Goal: Obtain resource: Download file/media

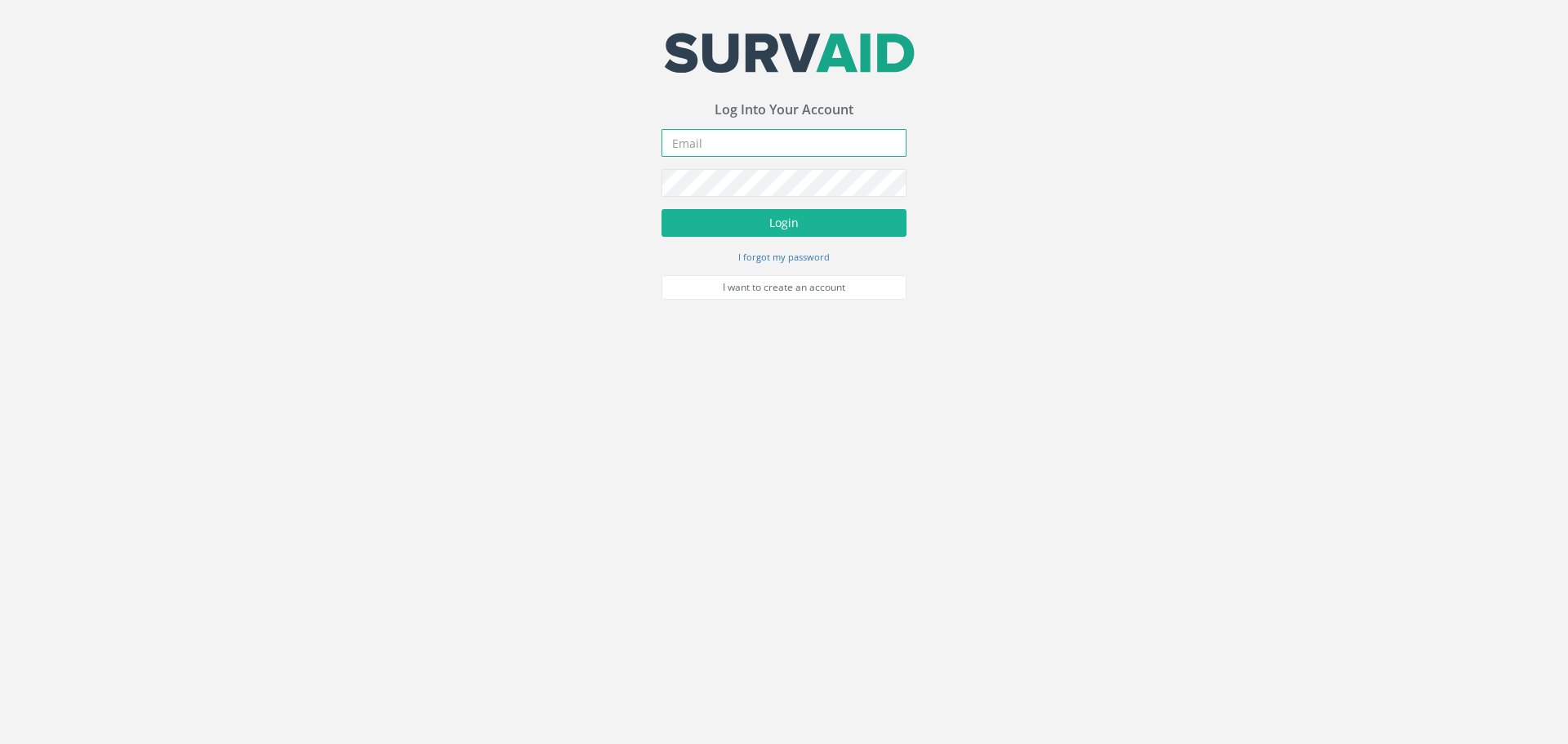
click at [738, 145] on input "email" at bounding box center [784, 143] width 245 height 28
type input "[EMAIL_ADDRESS][DOMAIN_NAME]"
click at [822, 223] on button "Login" at bounding box center [784, 223] width 245 height 28
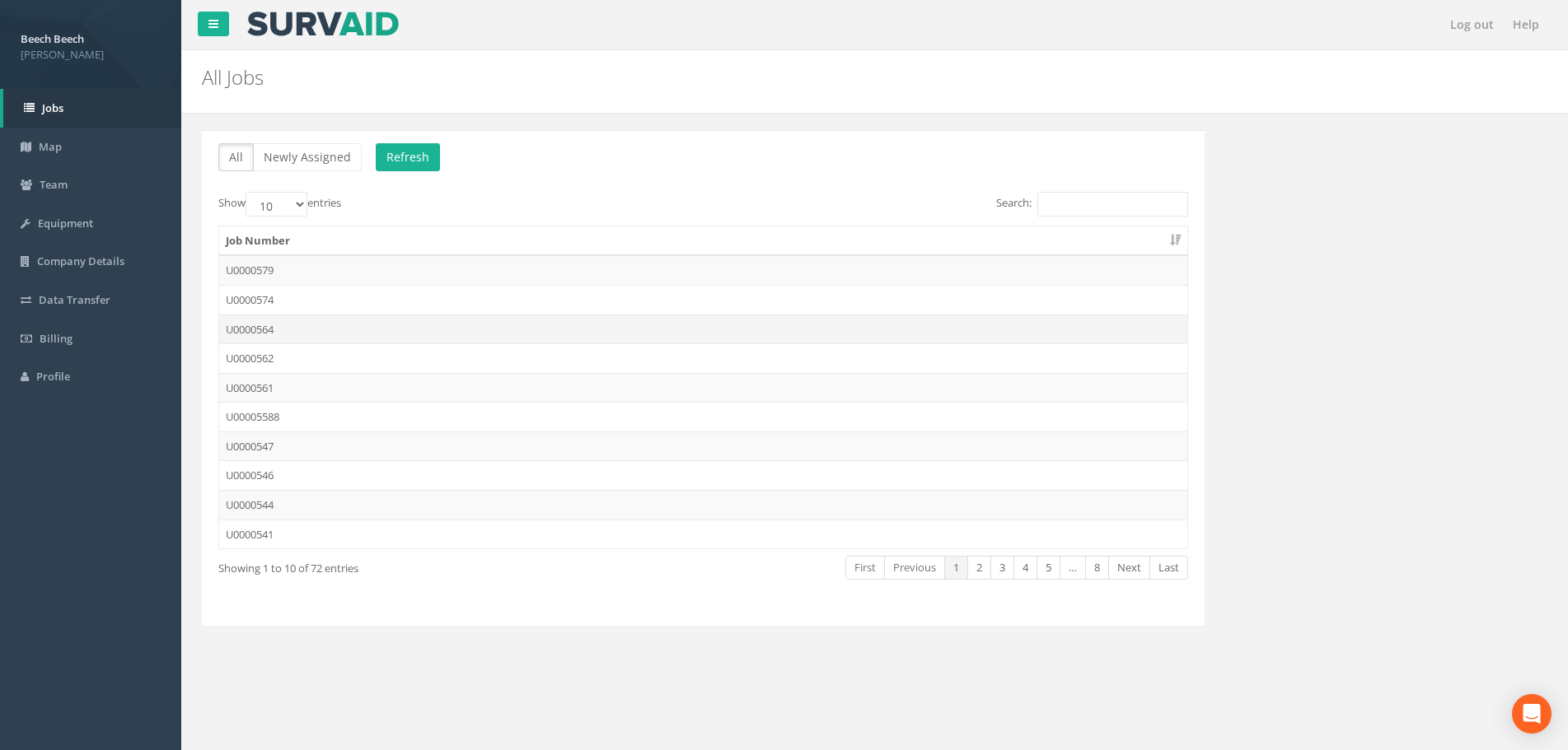
click at [252, 325] on td "U0000564" at bounding box center [703, 329] width 968 height 29
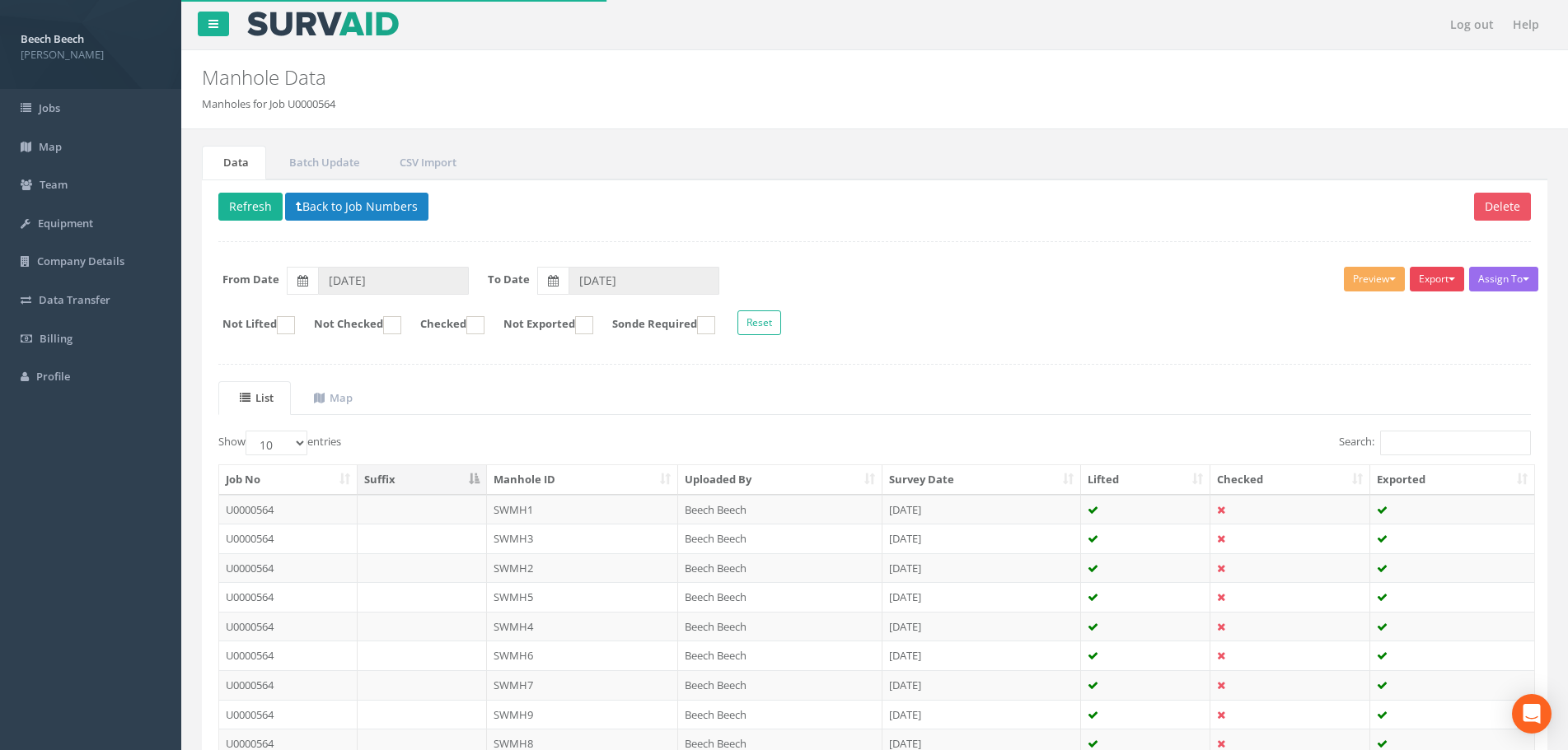
click at [1443, 282] on button "Export" at bounding box center [1436, 279] width 54 height 25
click at [1416, 312] on link "LFP Manhole" at bounding box center [1396, 313] width 140 height 26
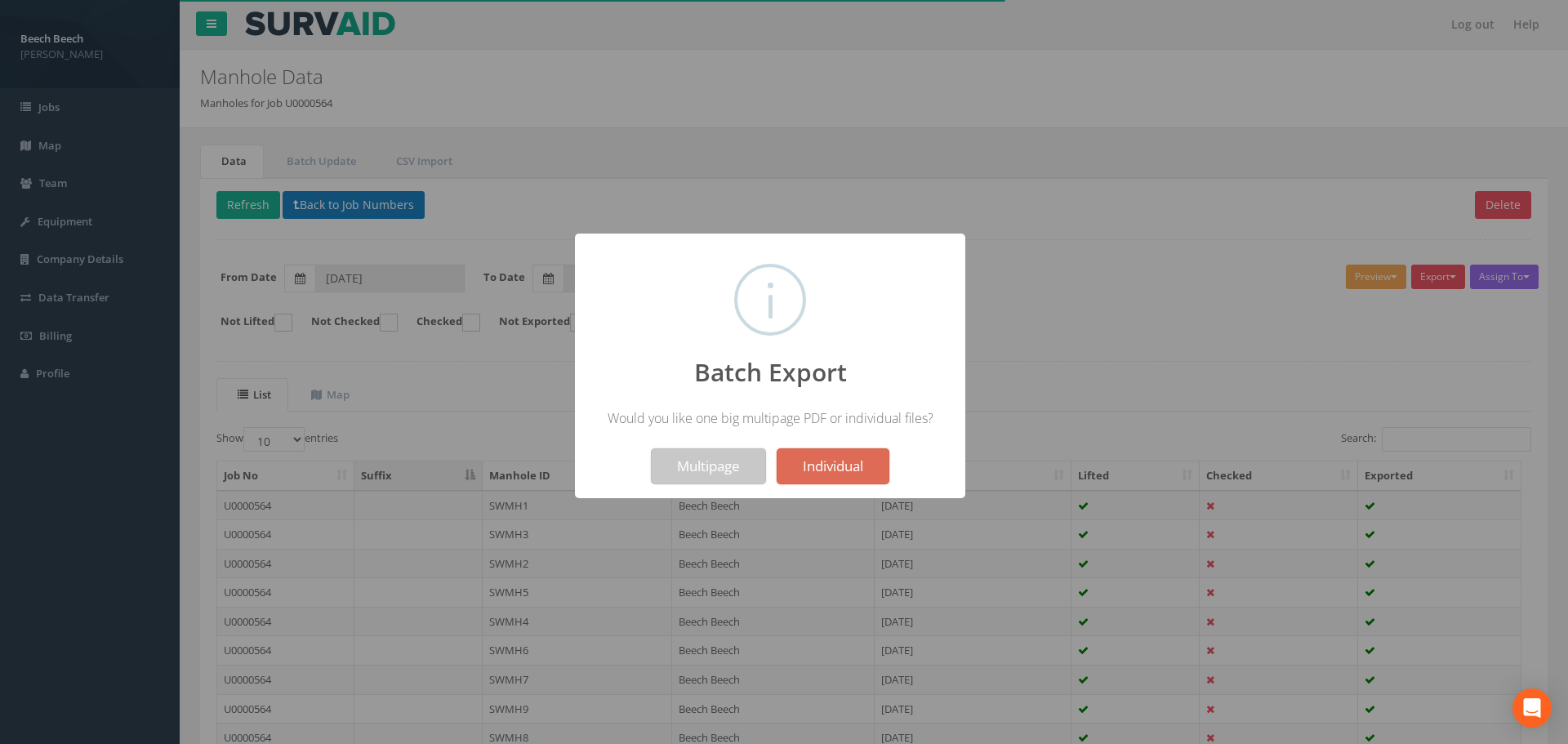
click at [704, 462] on button "Multipage" at bounding box center [708, 466] width 115 height 36
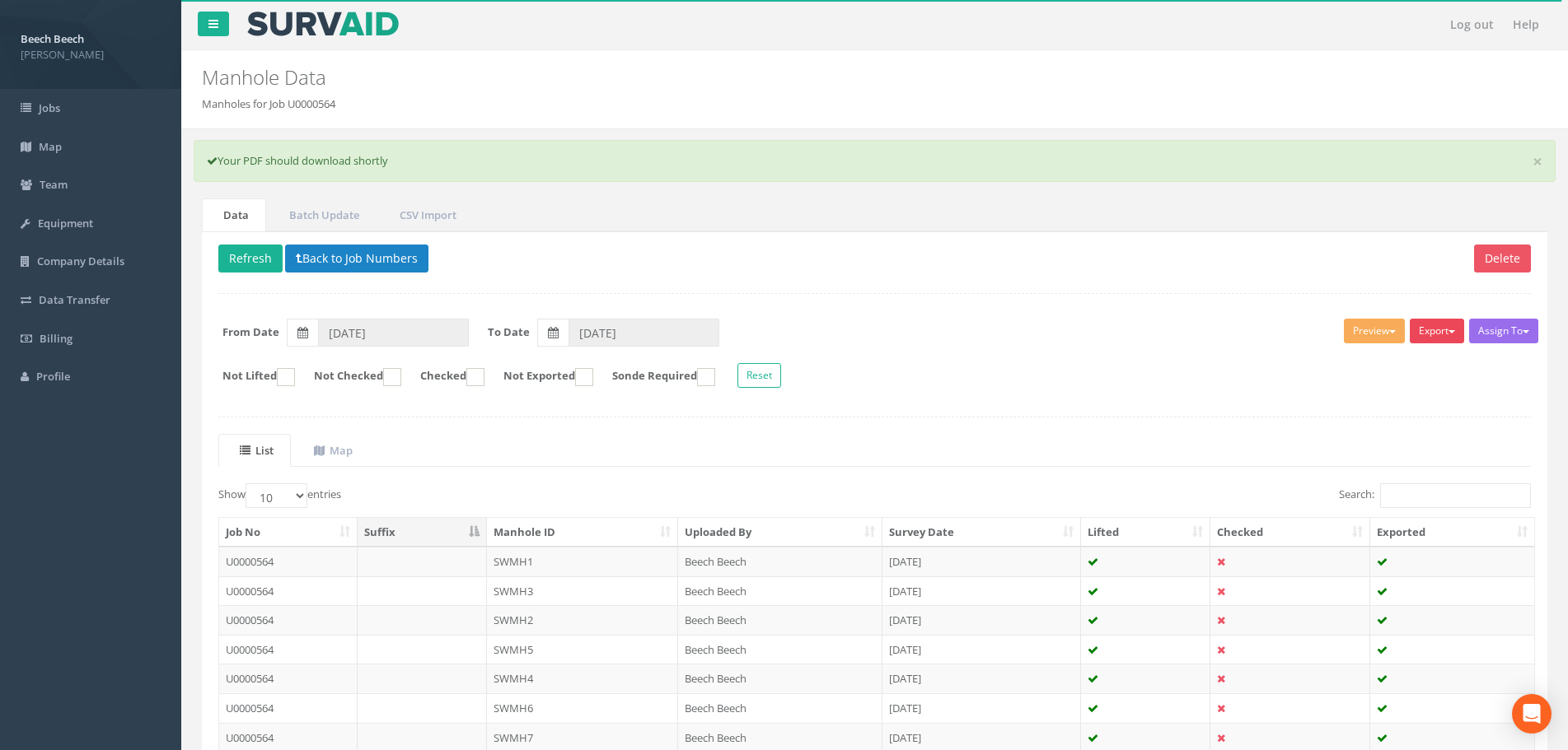
click at [1425, 326] on button "Export" at bounding box center [1436, 331] width 54 height 25
click at [1363, 367] on link "LFP Manhole" at bounding box center [1396, 365] width 140 height 26
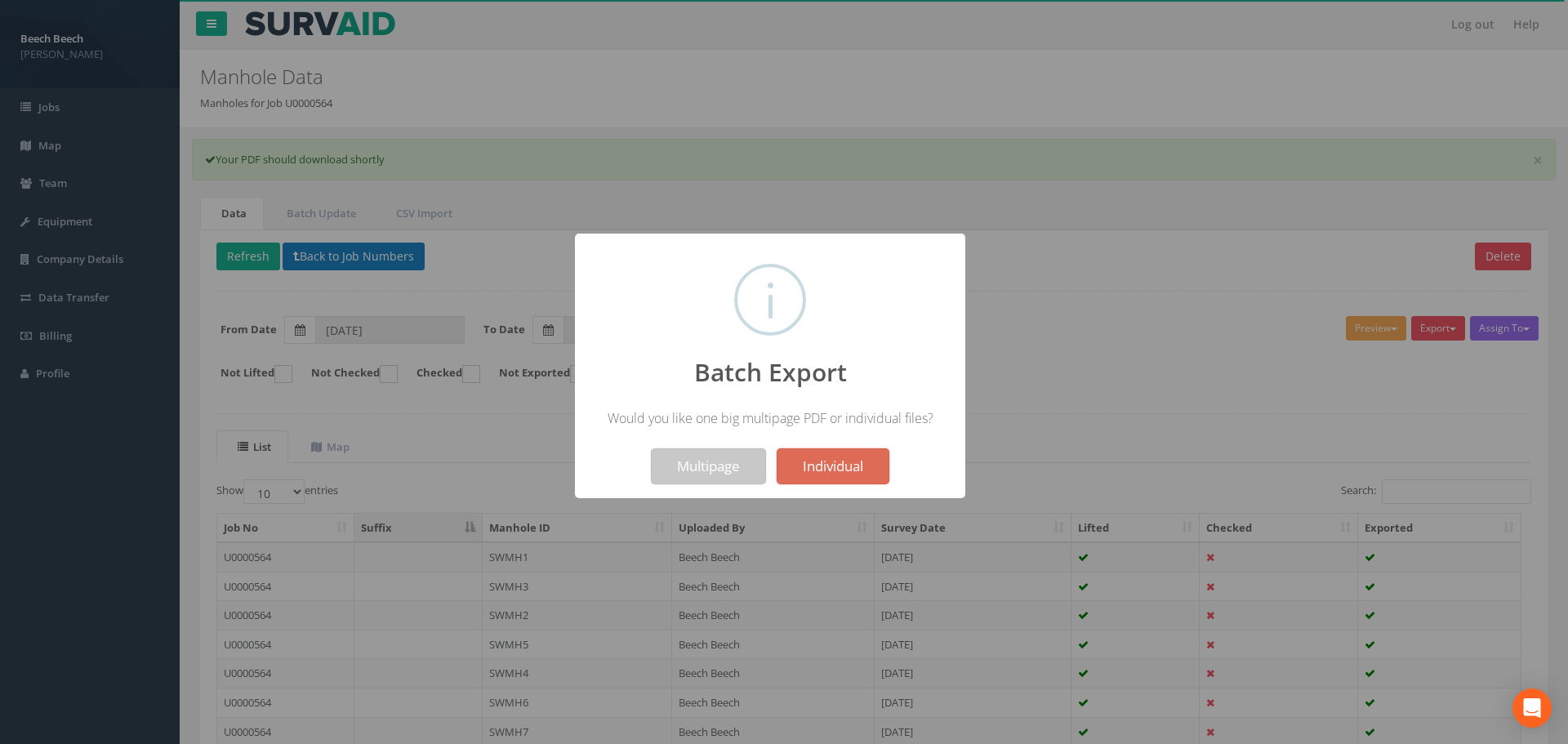
click at [735, 460] on button "Multipage" at bounding box center [708, 466] width 115 height 36
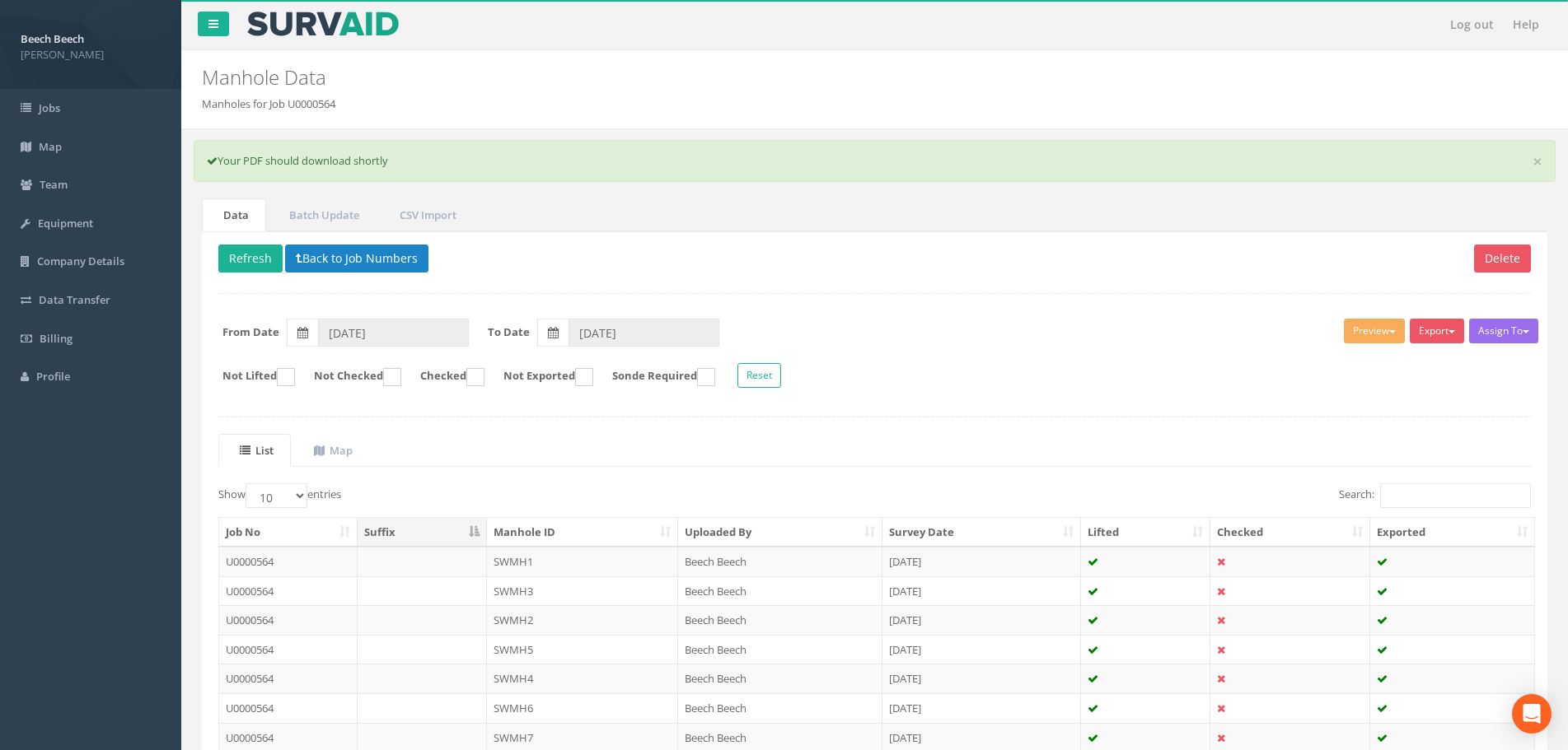
click at [1063, 327] on form "From Date [DATE] To Date [DATE]" at bounding box center [874, 332] width 1337 height 28
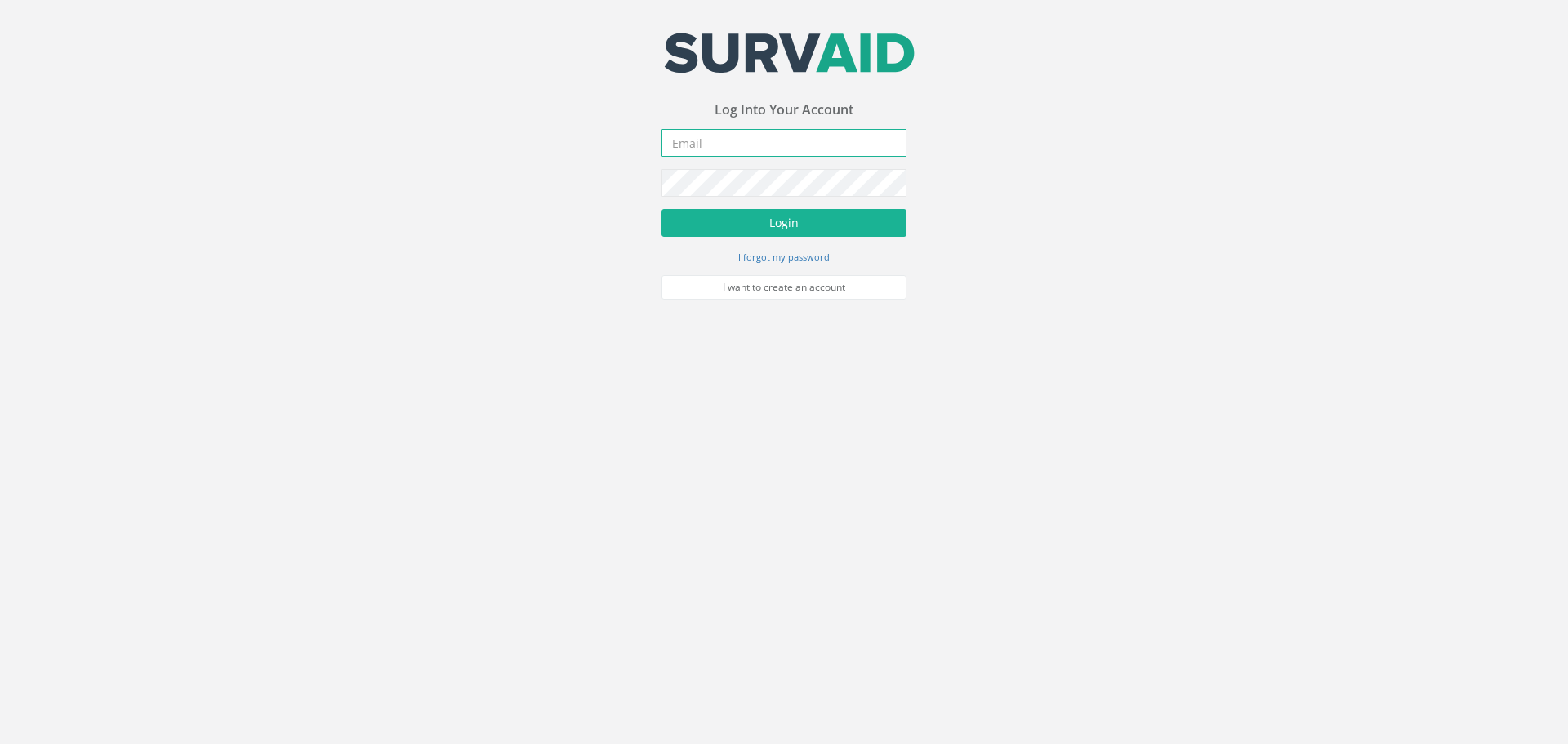
click at [745, 141] on input "email" at bounding box center [784, 143] width 245 height 28
type input "[EMAIL_ADDRESS][DOMAIN_NAME]"
click at [810, 235] on button "Login" at bounding box center [784, 223] width 245 height 28
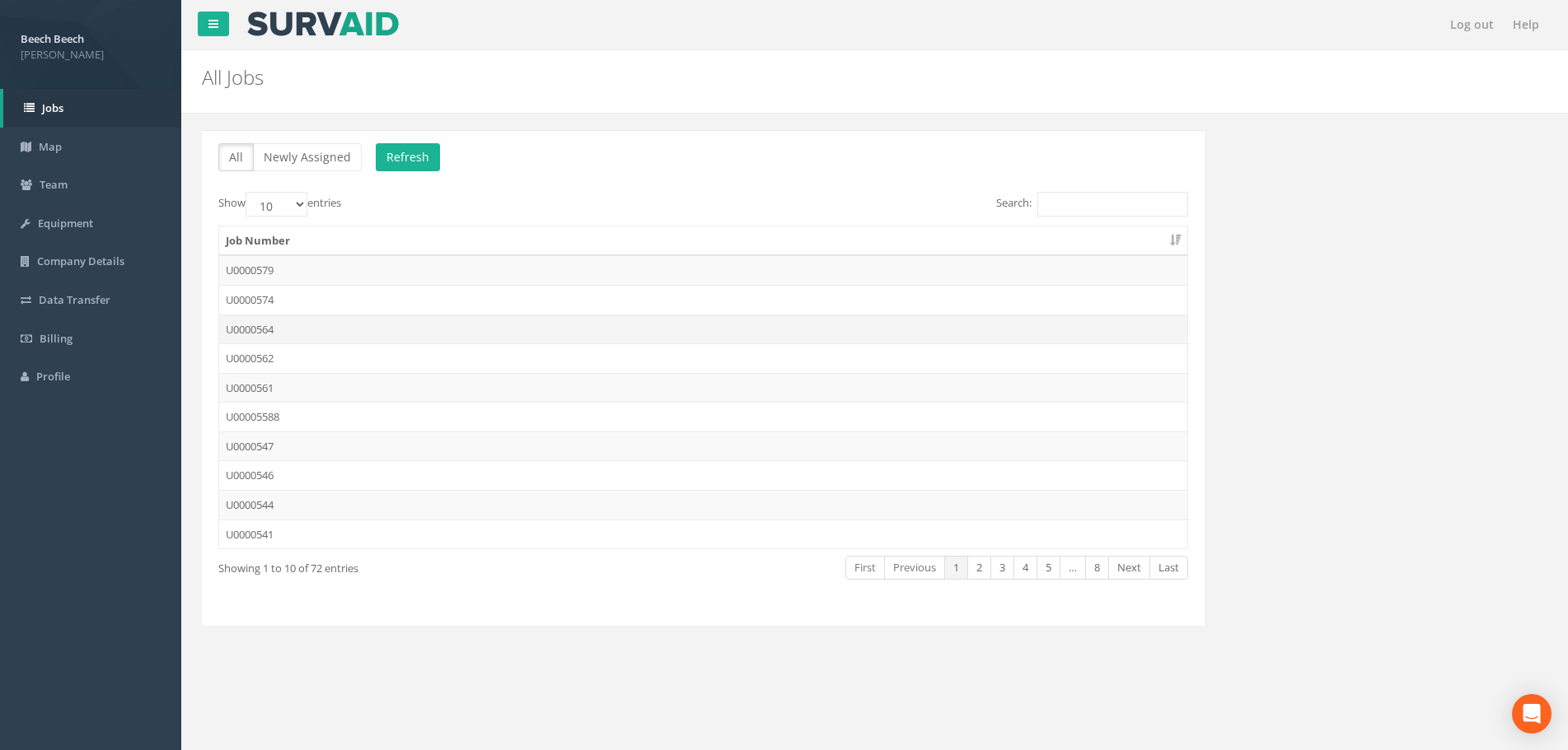
click at [261, 332] on td "U0000564" at bounding box center [703, 329] width 968 height 29
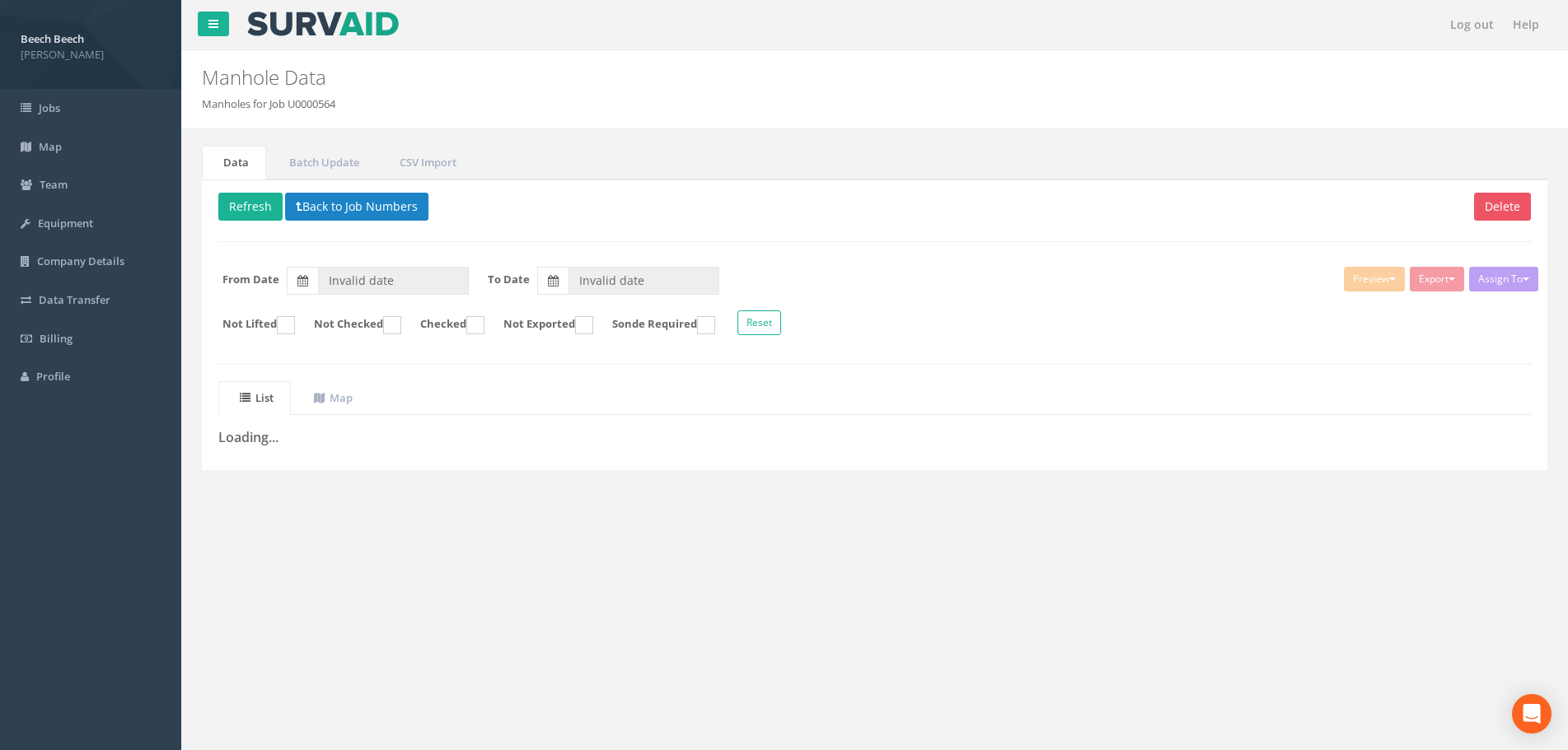
type input "[DATE]"
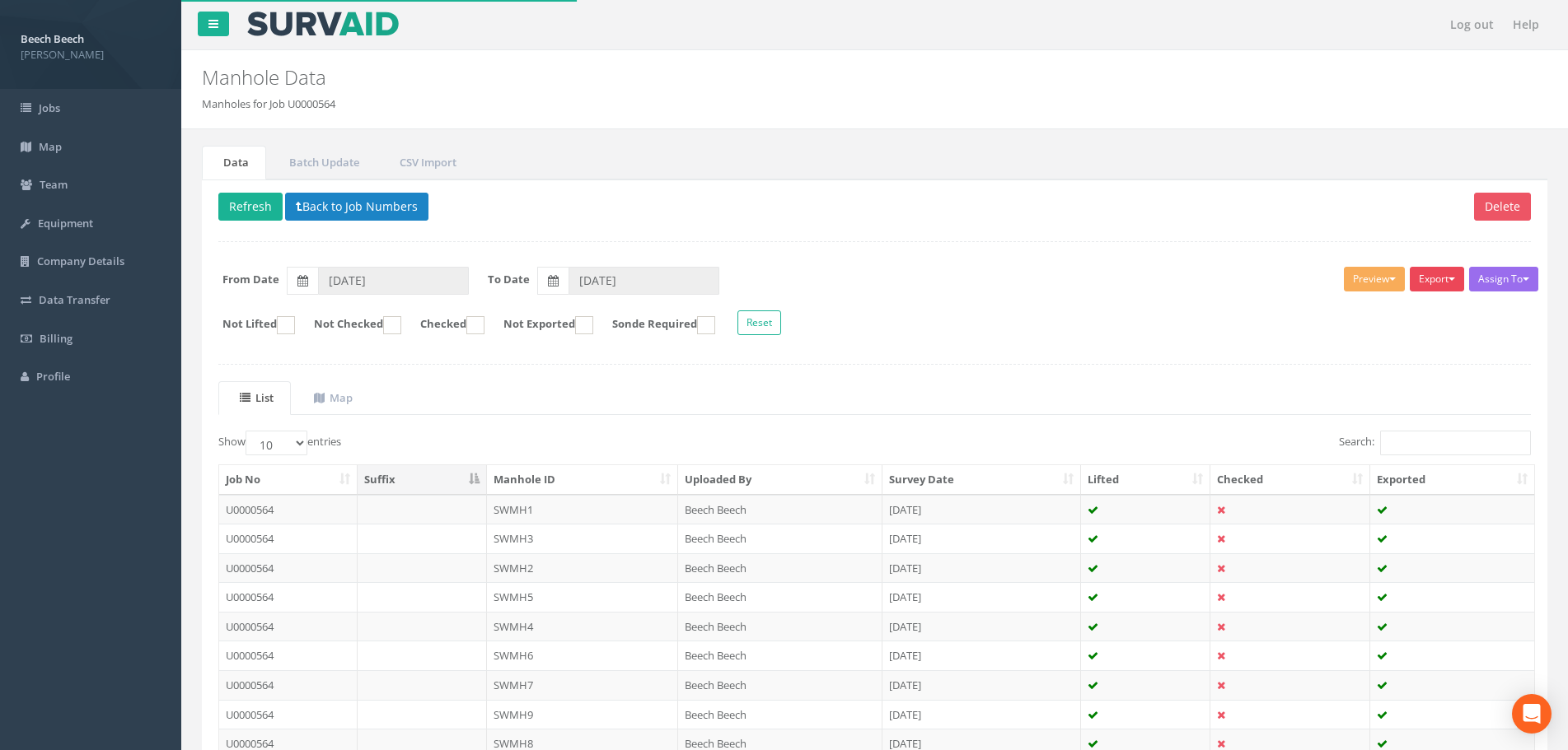
click at [1434, 275] on button "Export" at bounding box center [1436, 279] width 54 height 25
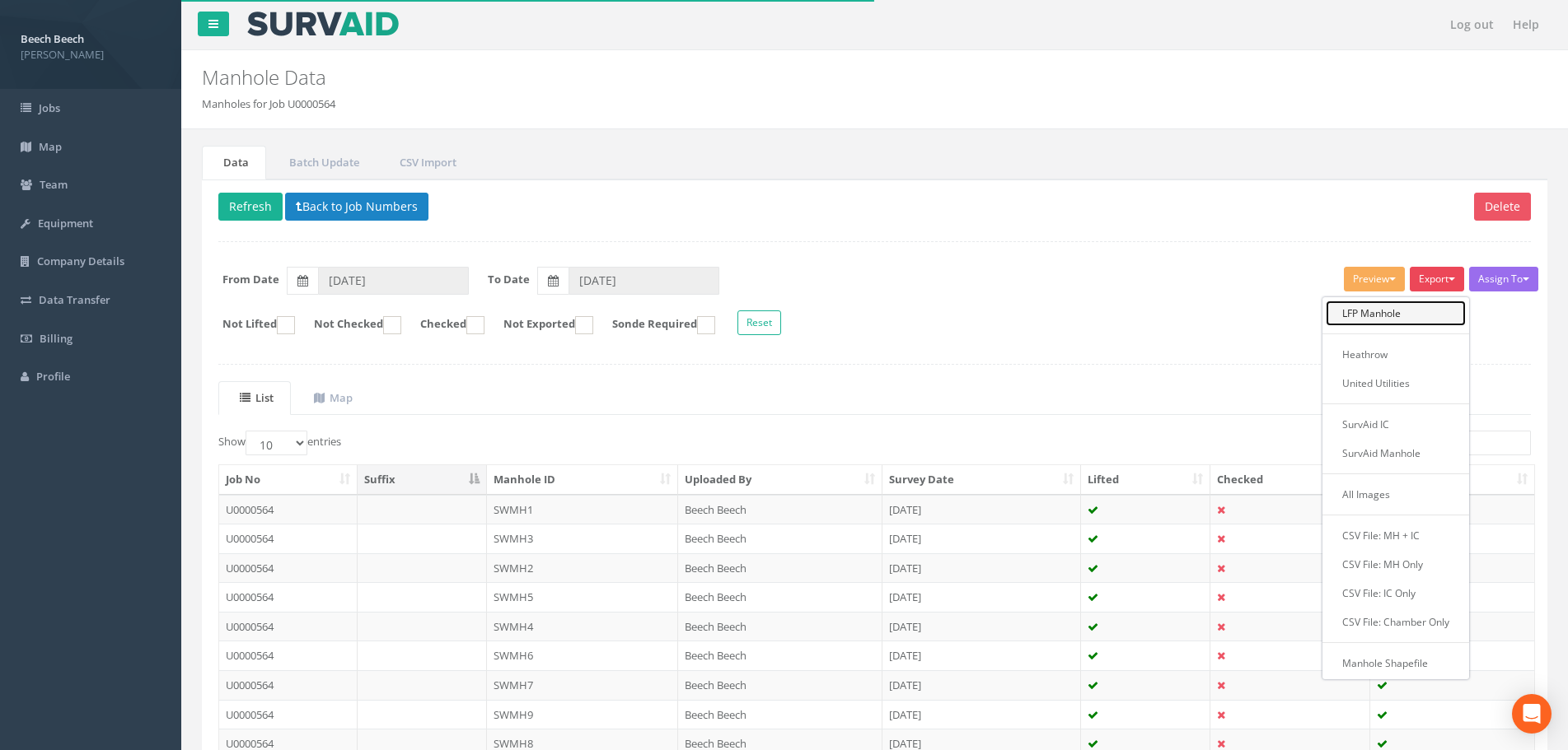
click at [1360, 313] on link "LFP Manhole" at bounding box center [1396, 313] width 140 height 26
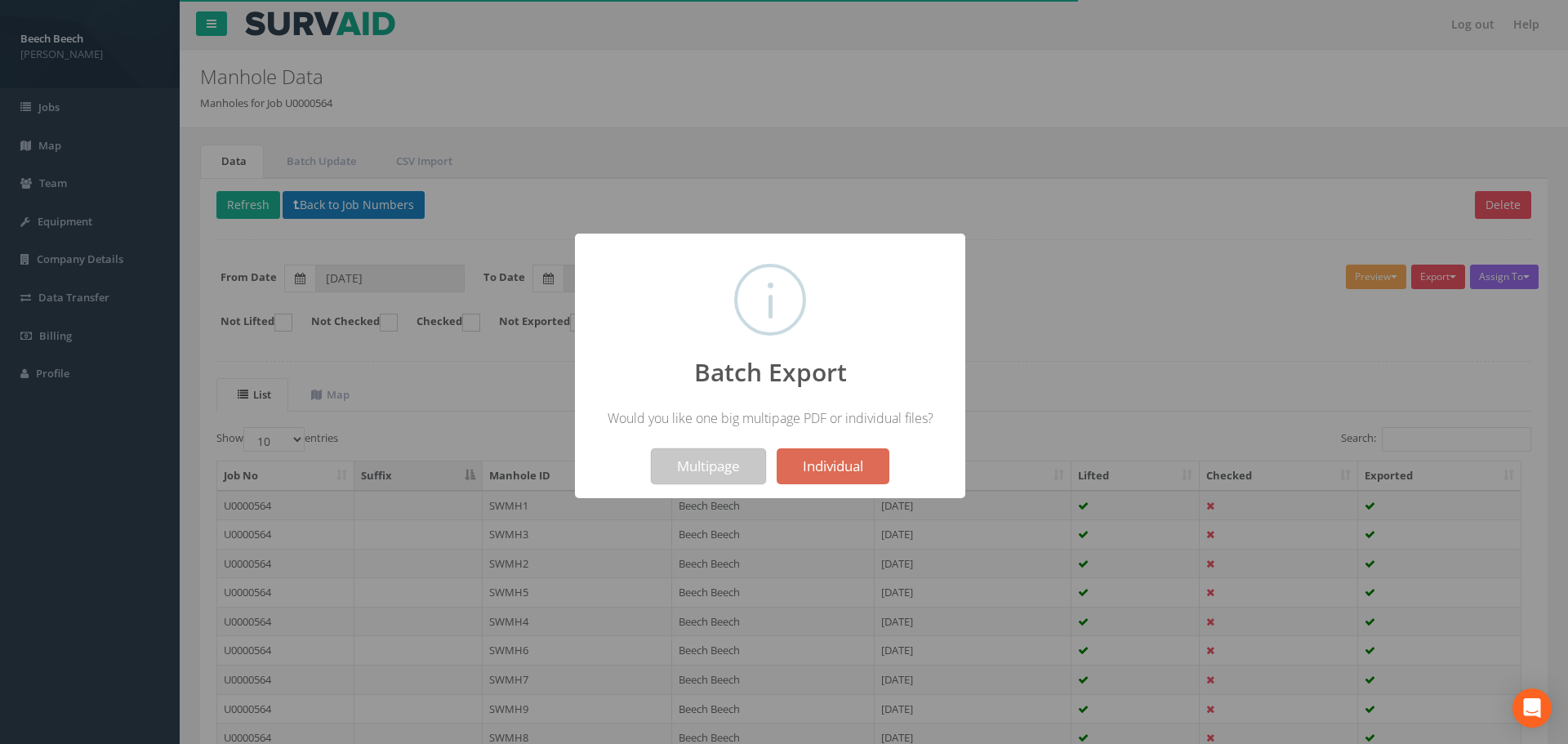
drag, startPoint x: 694, startPoint y: 463, endPoint x: 708, endPoint y: 454, distance: 16.6
click at [697, 465] on button "Multipage" at bounding box center [708, 466] width 115 height 36
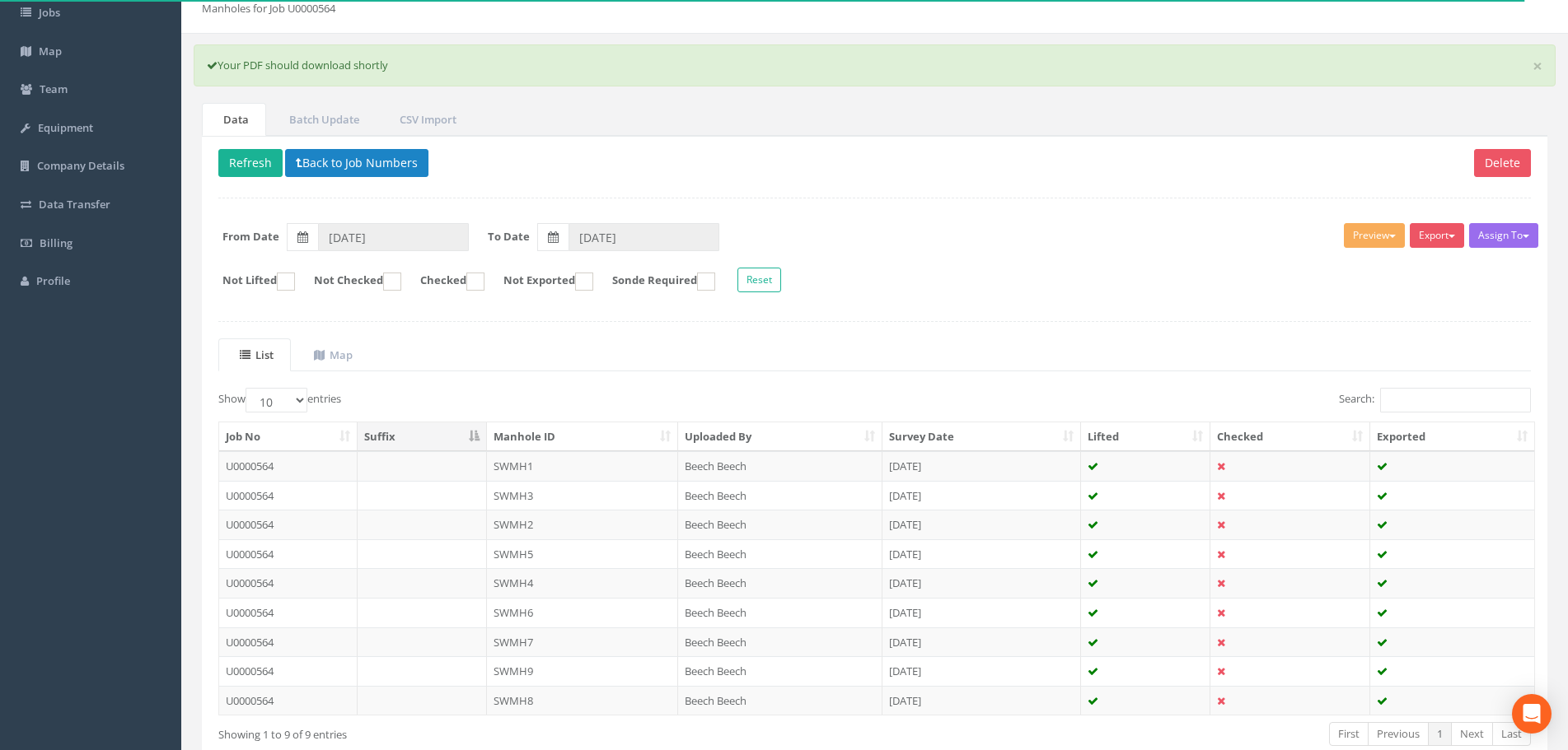
scroll to position [191, 0]
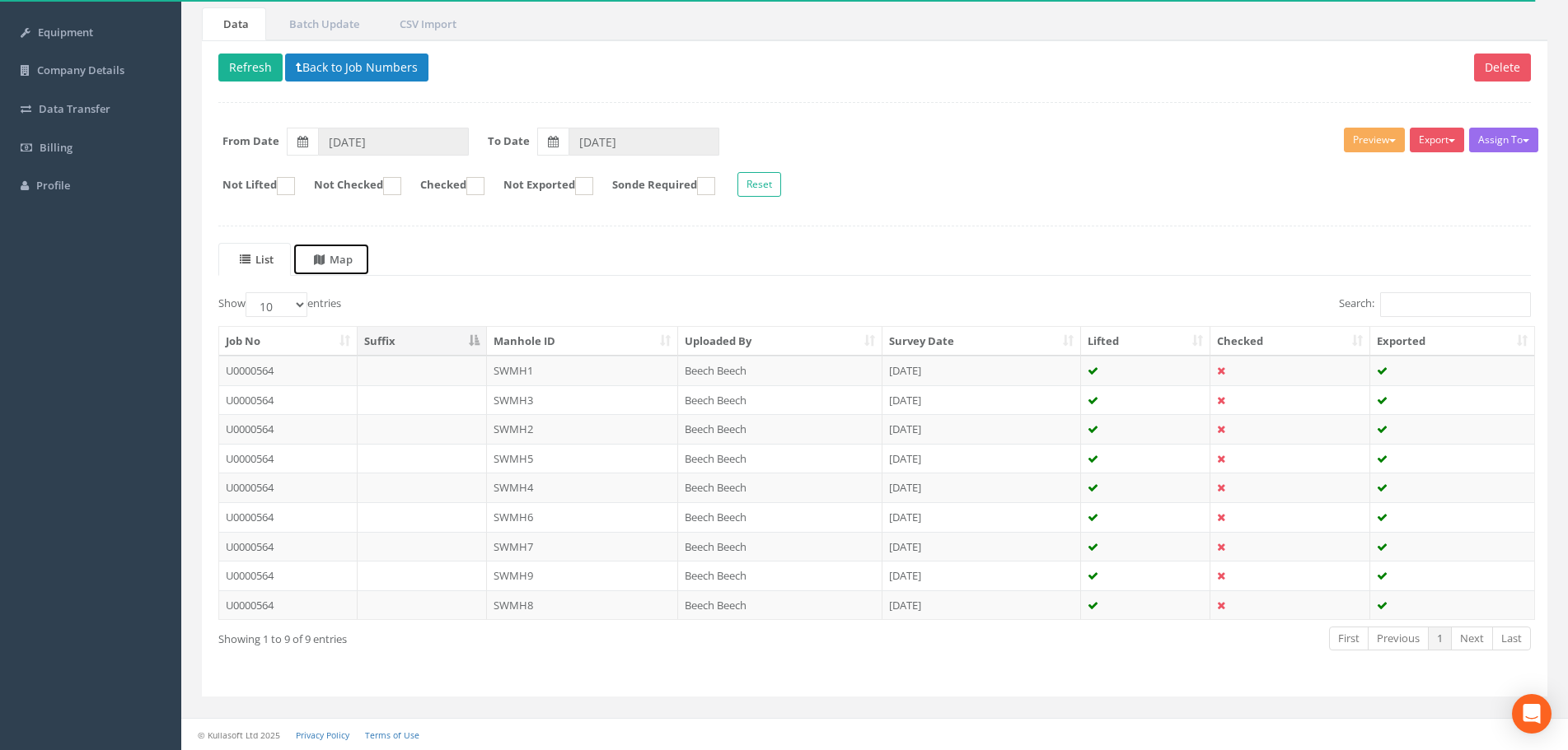
click at [339, 274] on link "Map" at bounding box center [332, 259] width 78 height 34
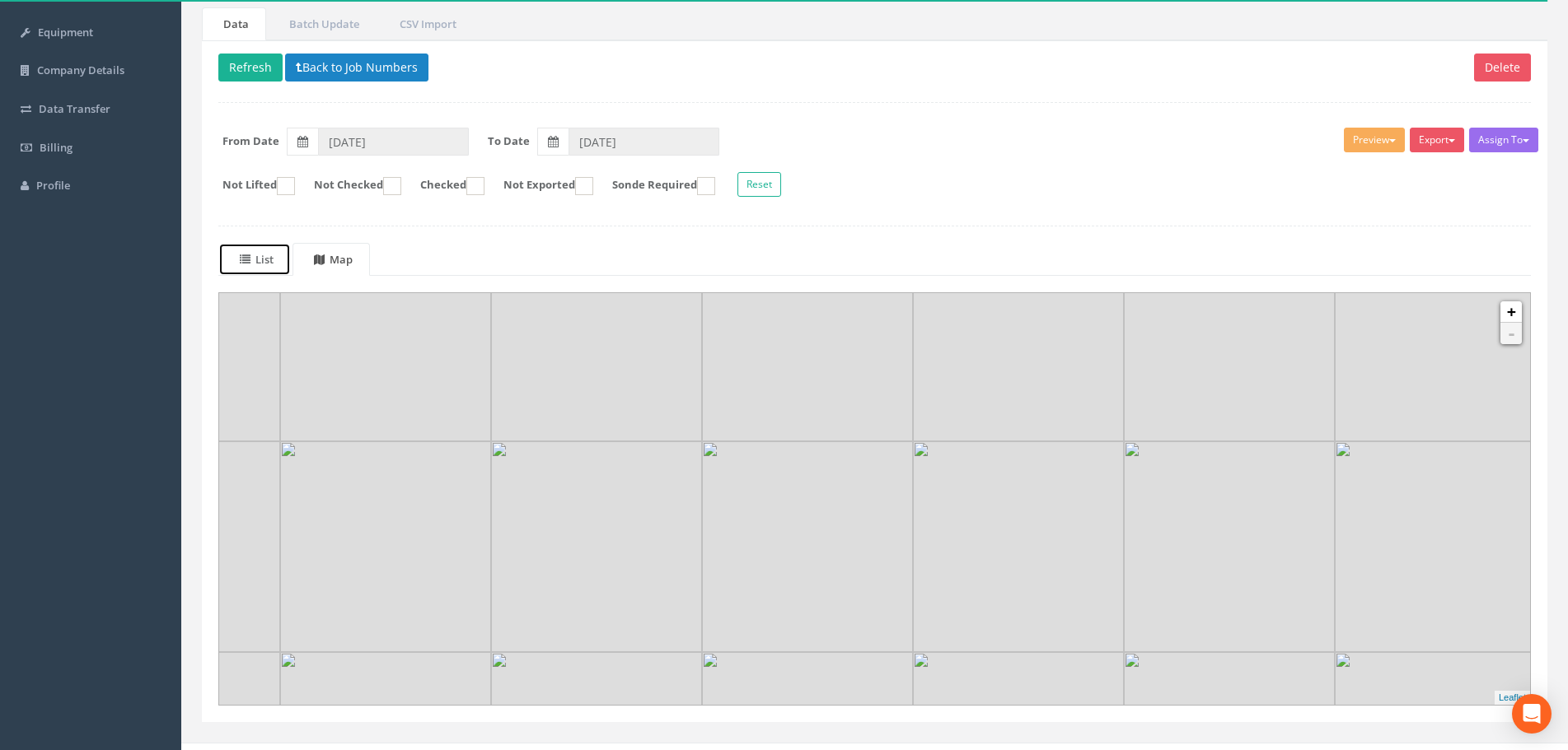
click at [251, 255] on span at bounding box center [247, 259] width 16 height 15
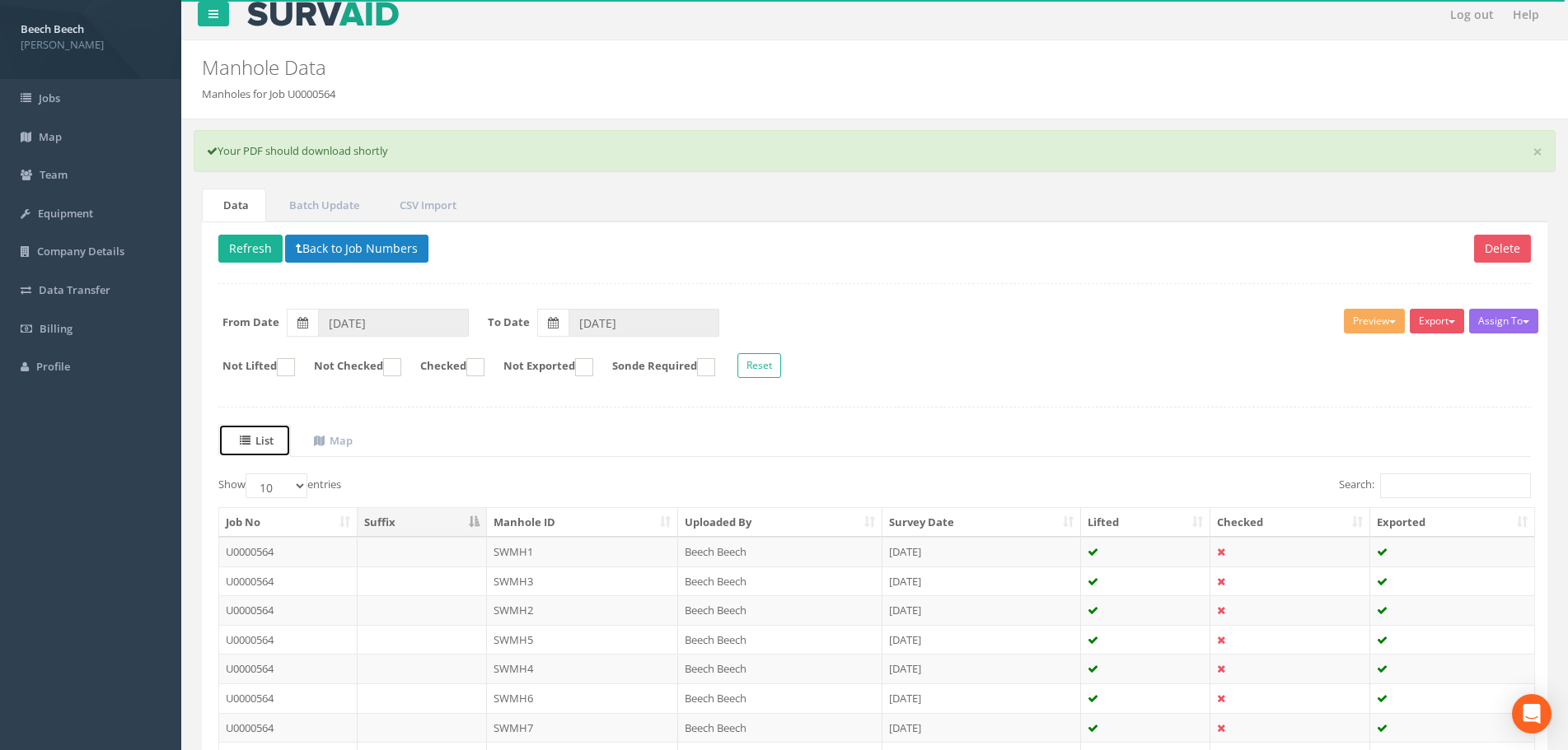
scroll to position [0, 0]
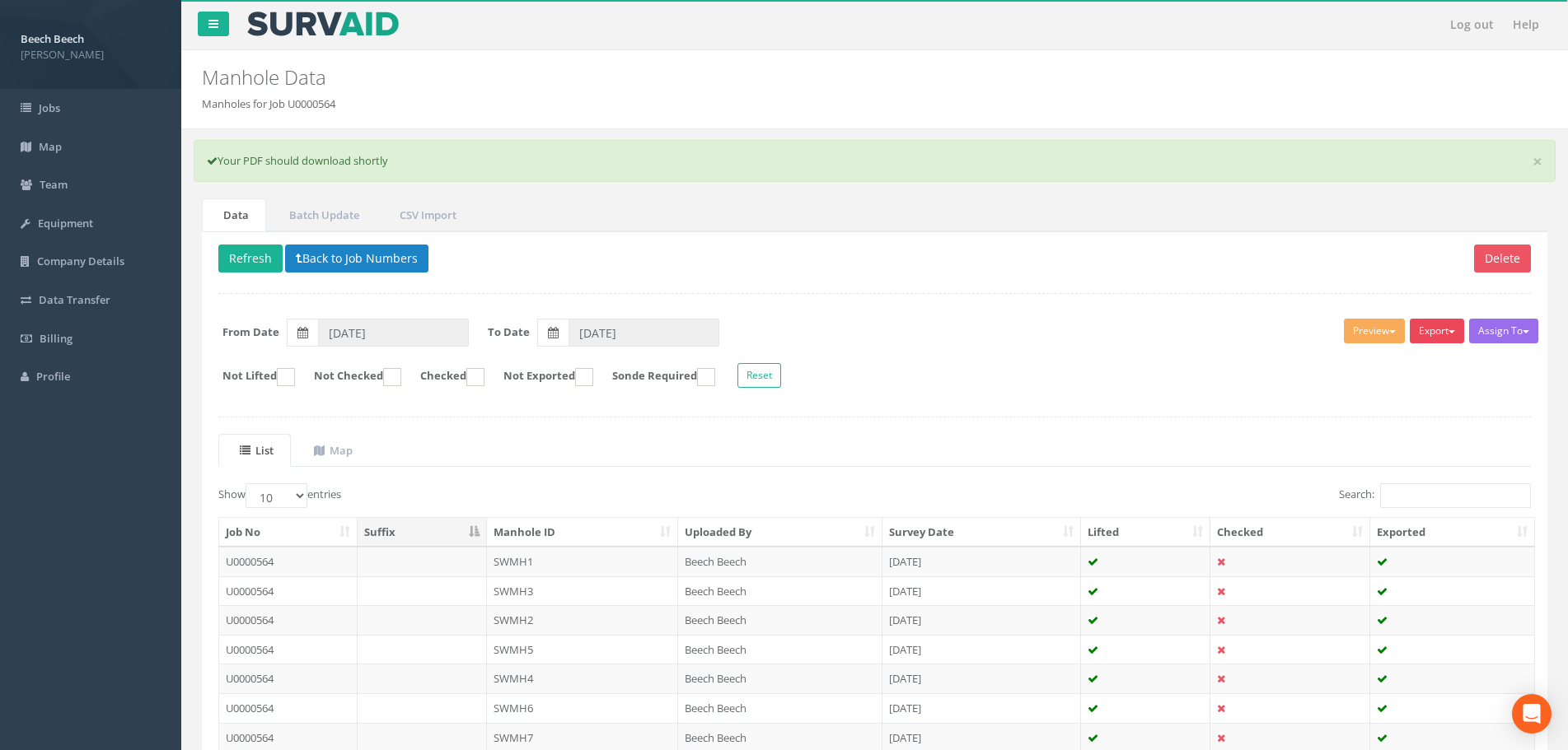
click at [1432, 331] on button "Export" at bounding box center [1436, 331] width 54 height 25
click at [1378, 368] on link "LFP Manhole" at bounding box center [1396, 365] width 140 height 26
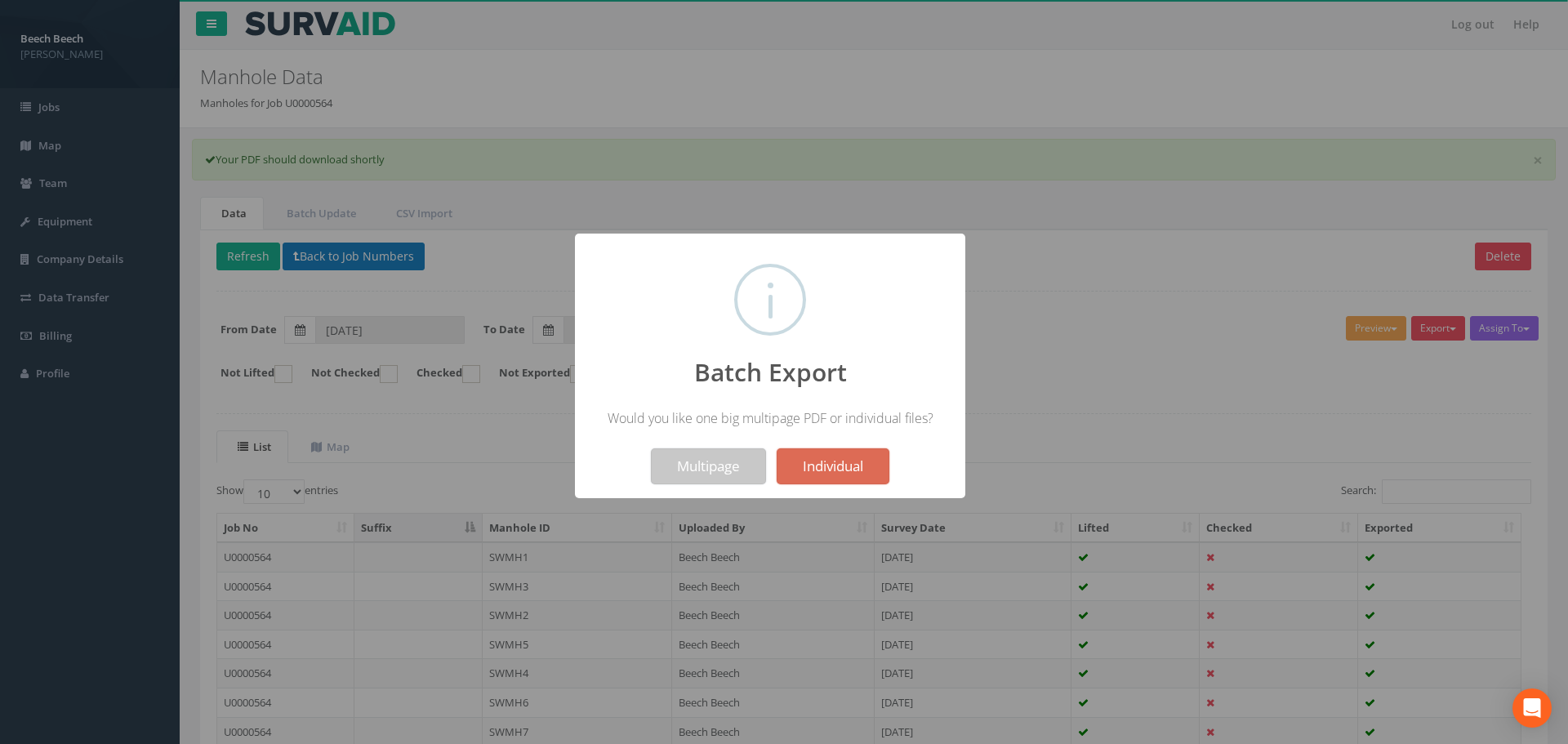
click at [705, 469] on button "Multipage" at bounding box center [708, 466] width 115 height 36
